Goal: Task Accomplishment & Management: Manage account settings

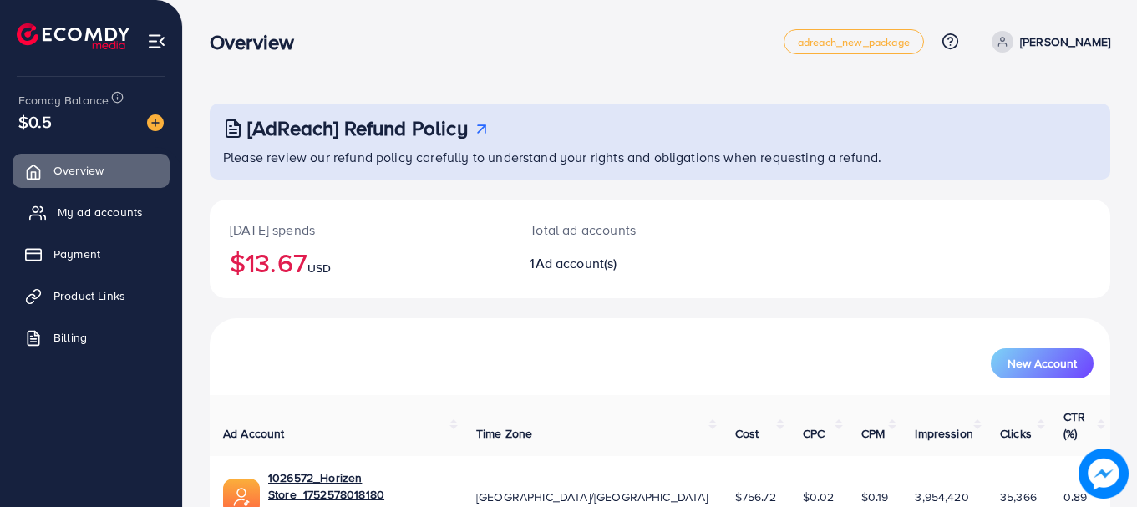
click at [110, 216] on span "My ad accounts" at bounding box center [100, 212] width 85 height 17
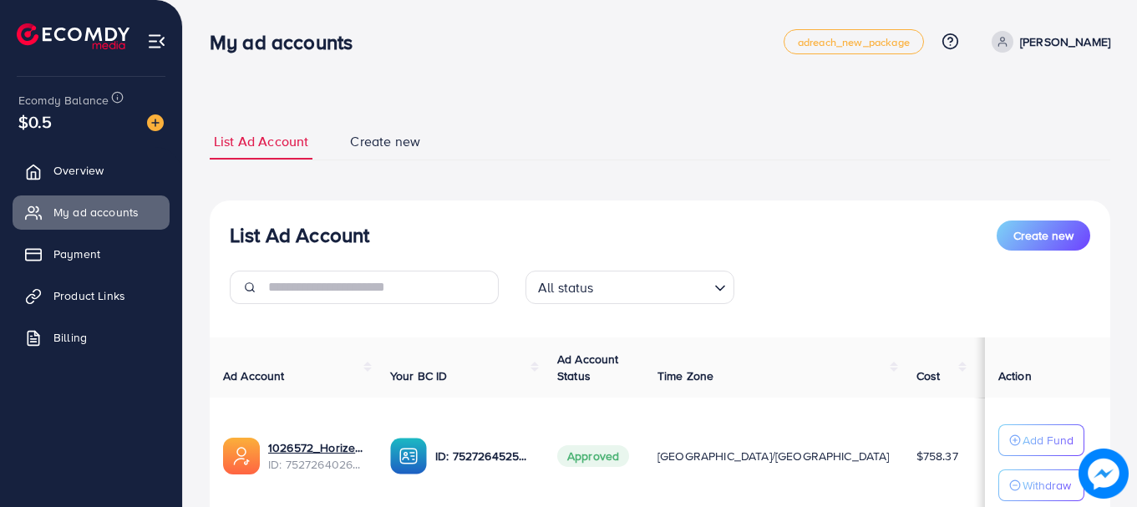
click at [359, 249] on div "List Ad Account Create new" at bounding box center [660, 236] width 861 height 30
click at [233, 233] on h3 "List Ad Account" at bounding box center [300, 235] width 140 height 24
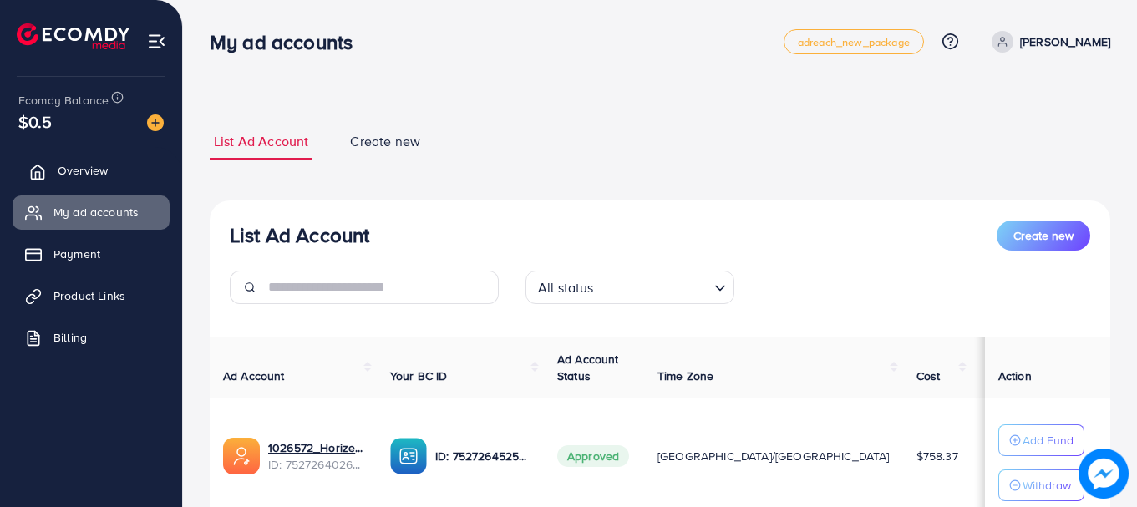
click at [117, 170] on link "Overview" at bounding box center [91, 170] width 157 height 33
